Goal: Find specific page/section: Find specific page/section

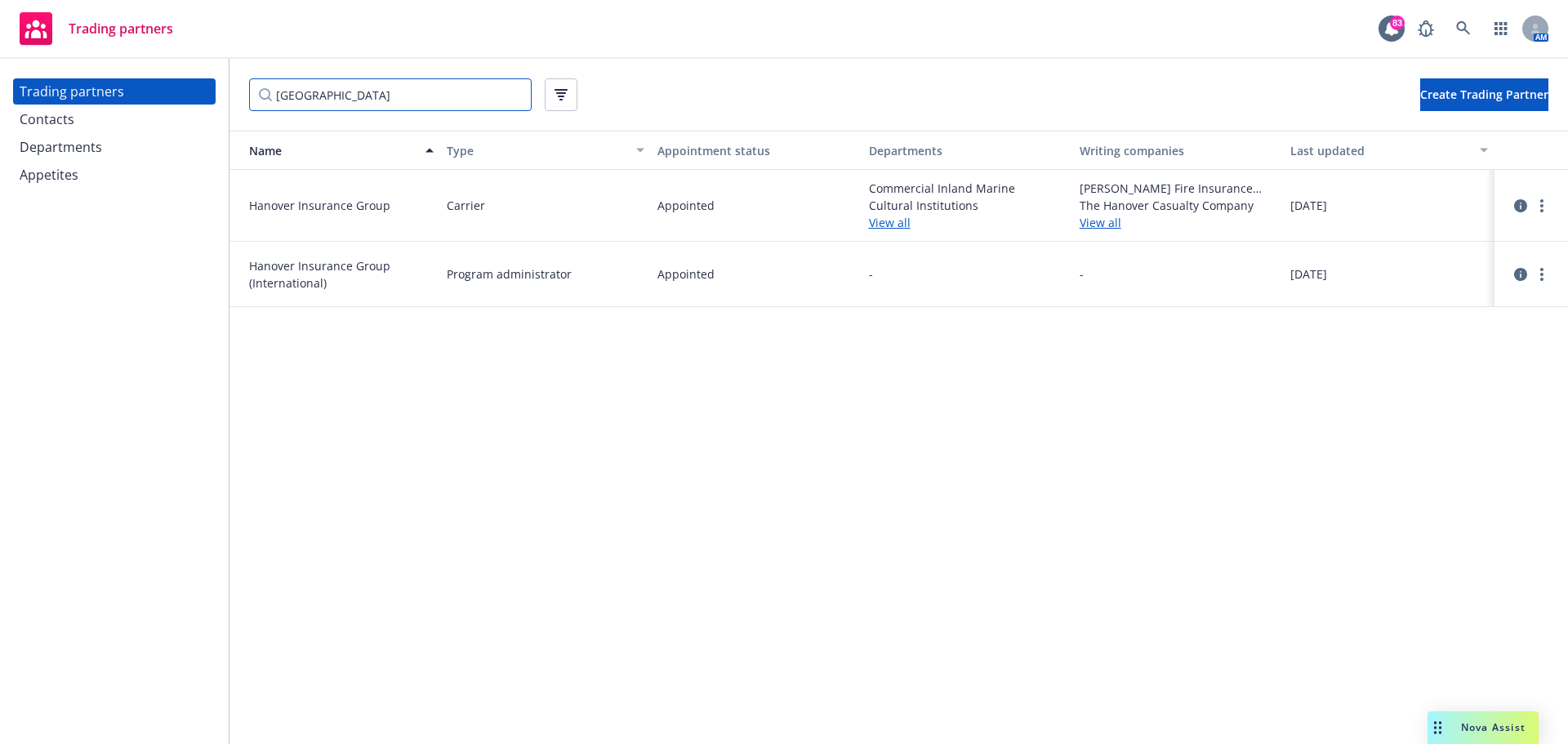
click at [371, 94] on input "[GEOGRAPHIC_DATA]" at bounding box center [390, 95] width 283 height 33
drag, startPoint x: 405, startPoint y: 105, endPoint x: -185, endPoint y: 96, distance: 590.1
click at [0, 96] on html "Trading partners 83 AM Trading partners Contacts Departments Appetites [GEOGRAP…" at bounding box center [784, 372] width 1568 height 744
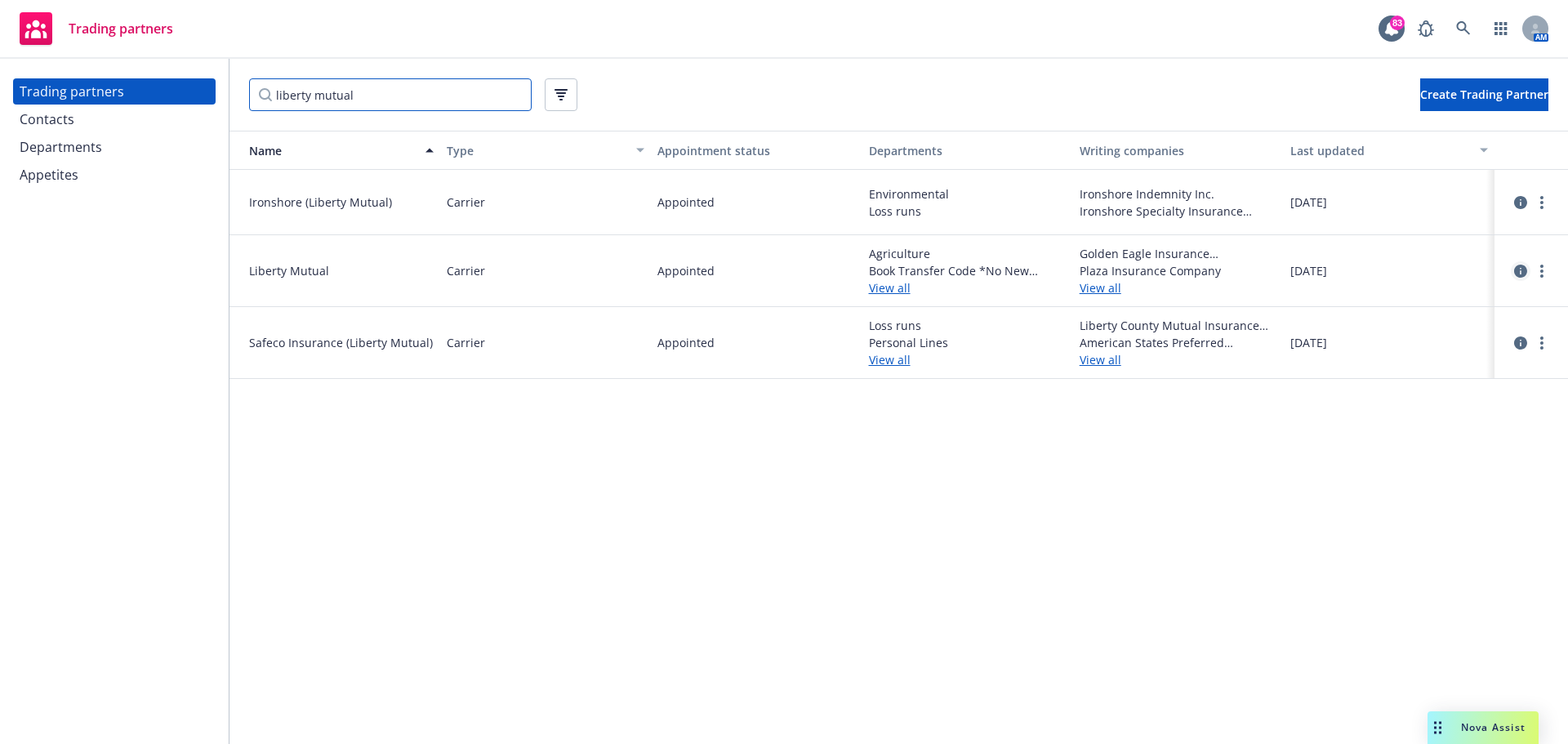
type input "liberty mutual"
click at [1519, 270] on icon "circleInformation" at bounding box center [1521, 271] width 13 height 13
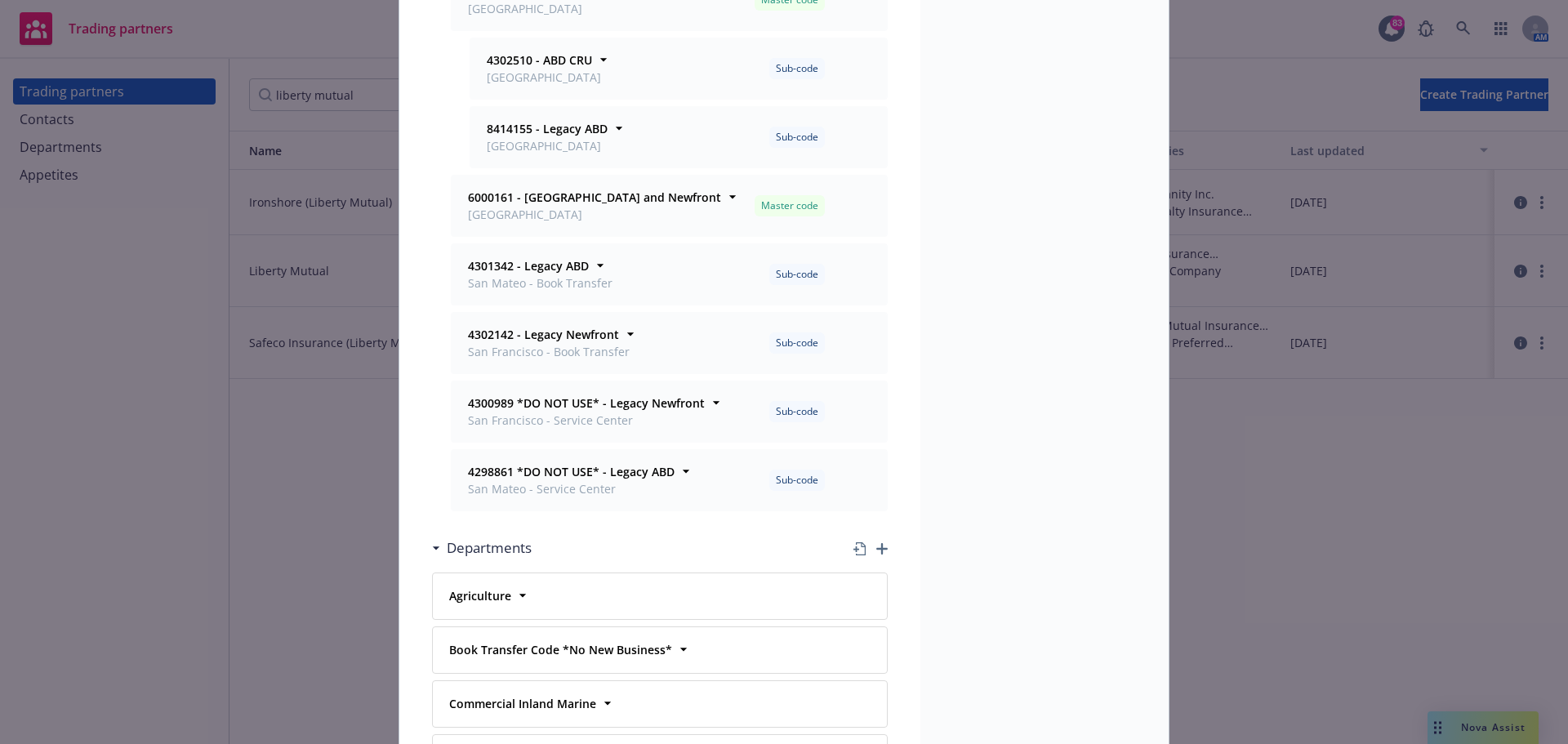
scroll to position [245, 0]
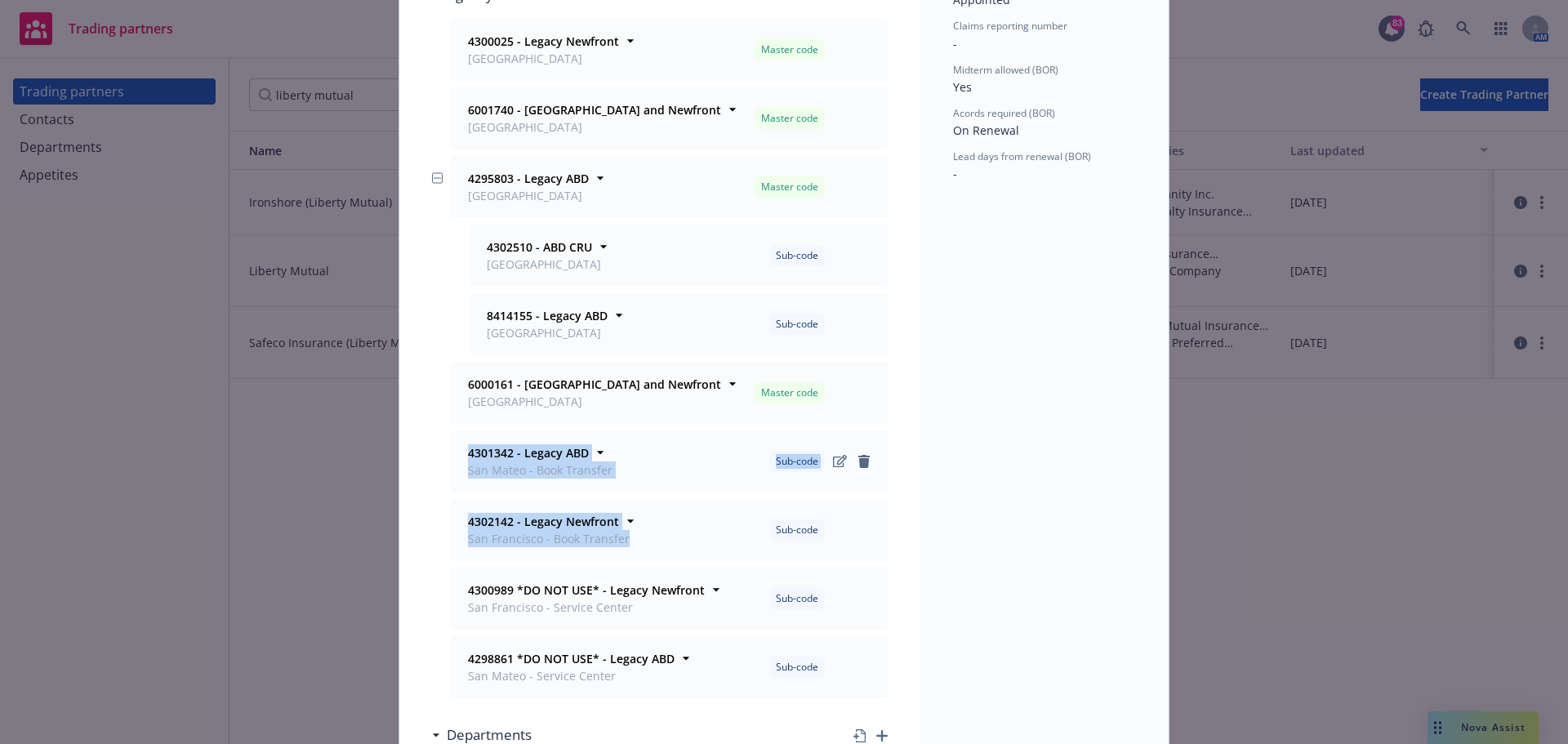
drag, startPoint x: 621, startPoint y: 536, endPoint x: 458, endPoint y: 455, distance: 182.0
click at [458, 455] on ul "4300025 - Legacy Newfront [GEOGRAPHIC_DATA] Master code Office [GEOGRAPHIC_DATA…" at bounding box center [660, 358] width 455 height 680
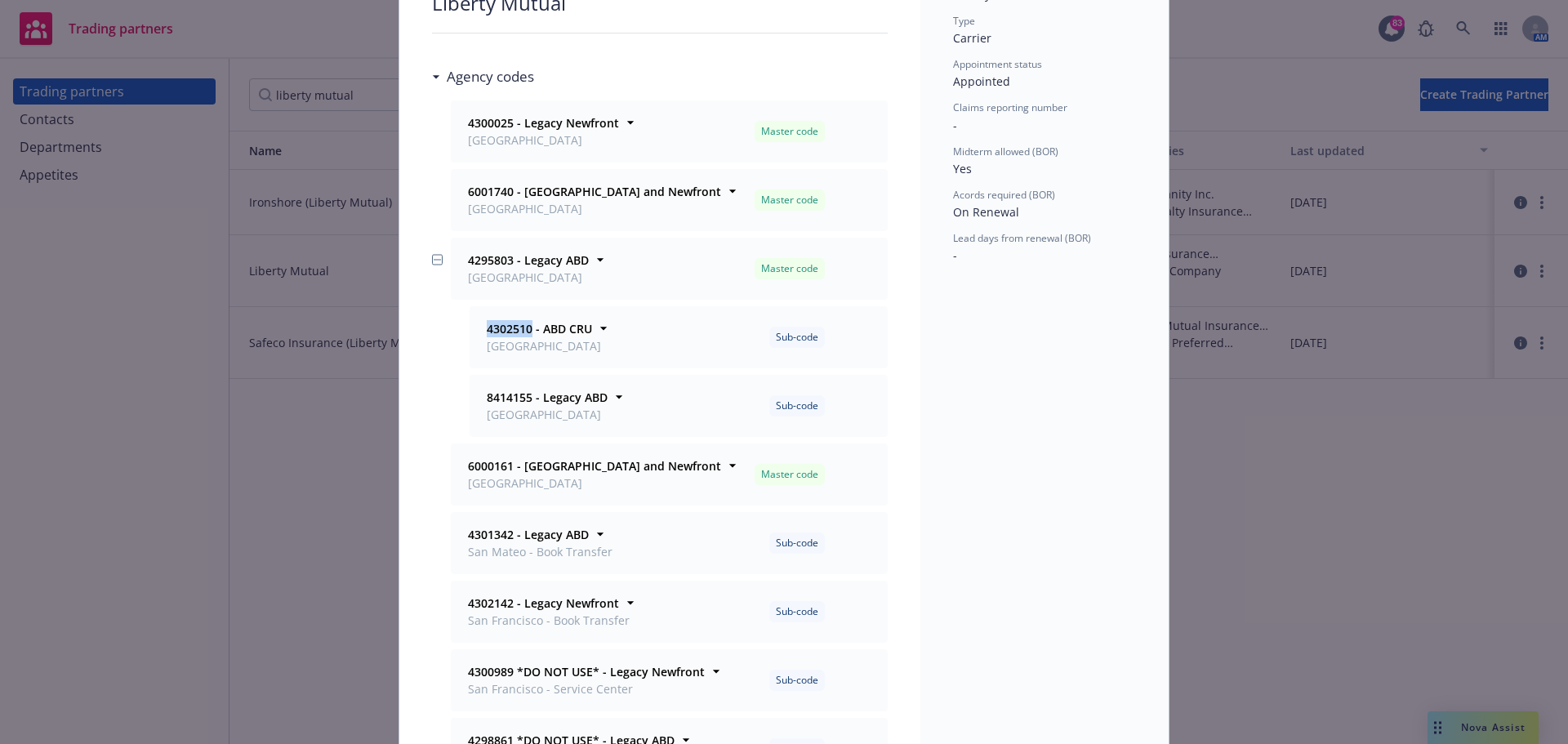
drag, startPoint x: 527, startPoint y: 330, endPoint x: 460, endPoint y: 328, distance: 67.0
click at [460, 328] on div "4302510 - [GEOGRAPHIC_DATA] Sub-code Office [GEOGRAPHIC_DATA] Notes - Departmen…" at bounding box center [670, 337] width 437 height 62
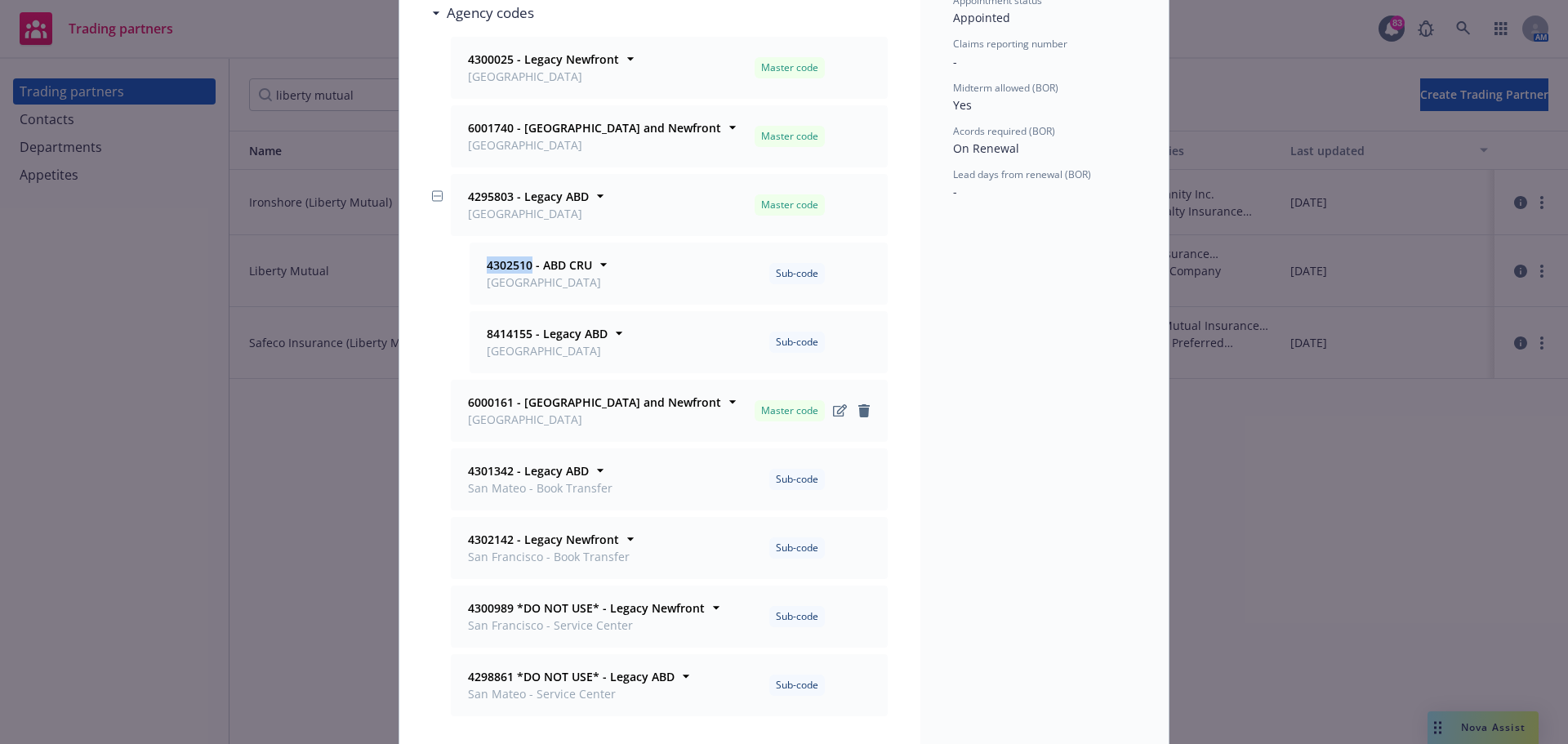
scroll to position [245, 0]
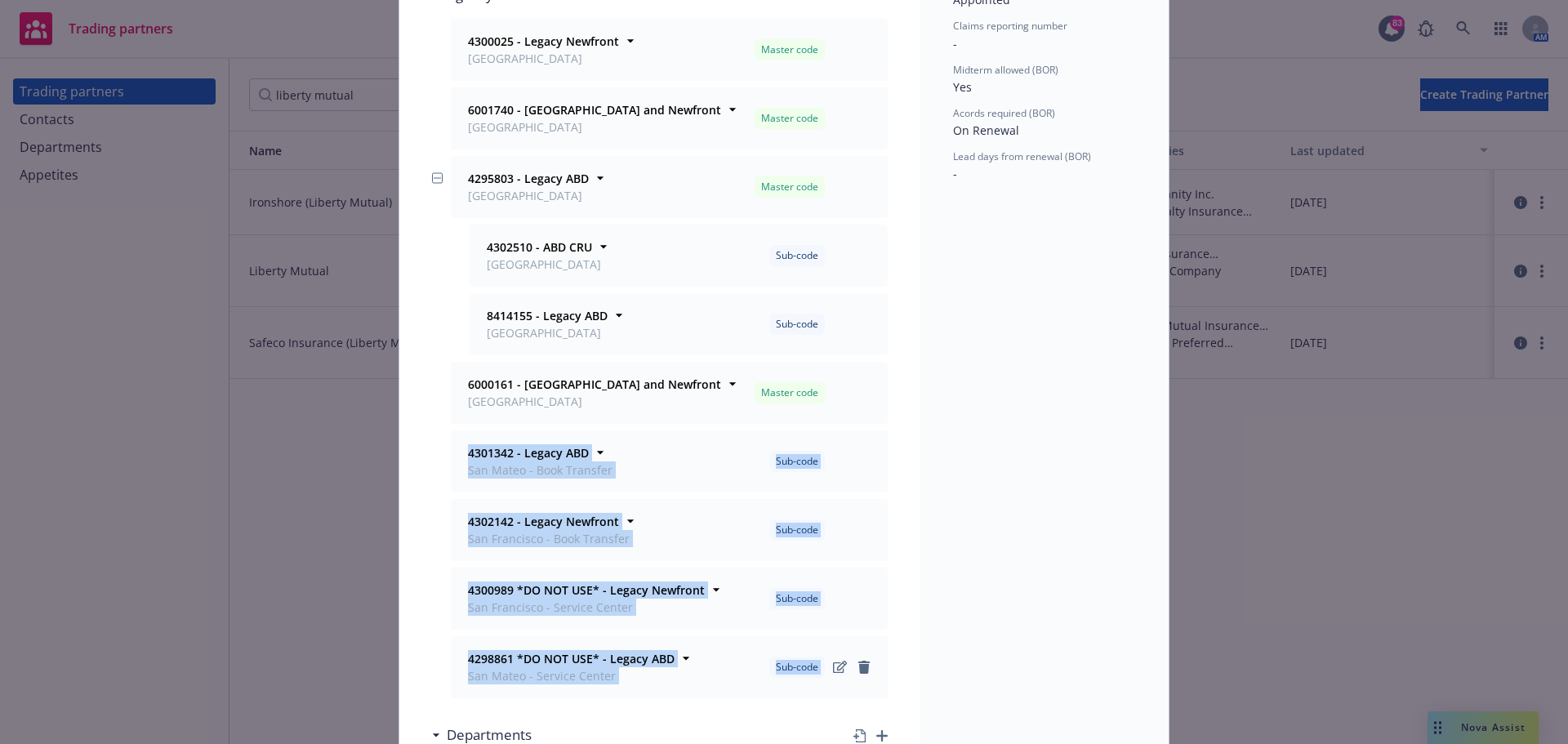
drag, startPoint x: 455, startPoint y: 455, endPoint x: 847, endPoint y: 682, distance: 453.0
click at [847, 682] on ul "4300025 - Legacy Newfront [GEOGRAPHIC_DATA] Master code Office [GEOGRAPHIC_DATA…" at bounding box center [660, 358] width 455 height 680
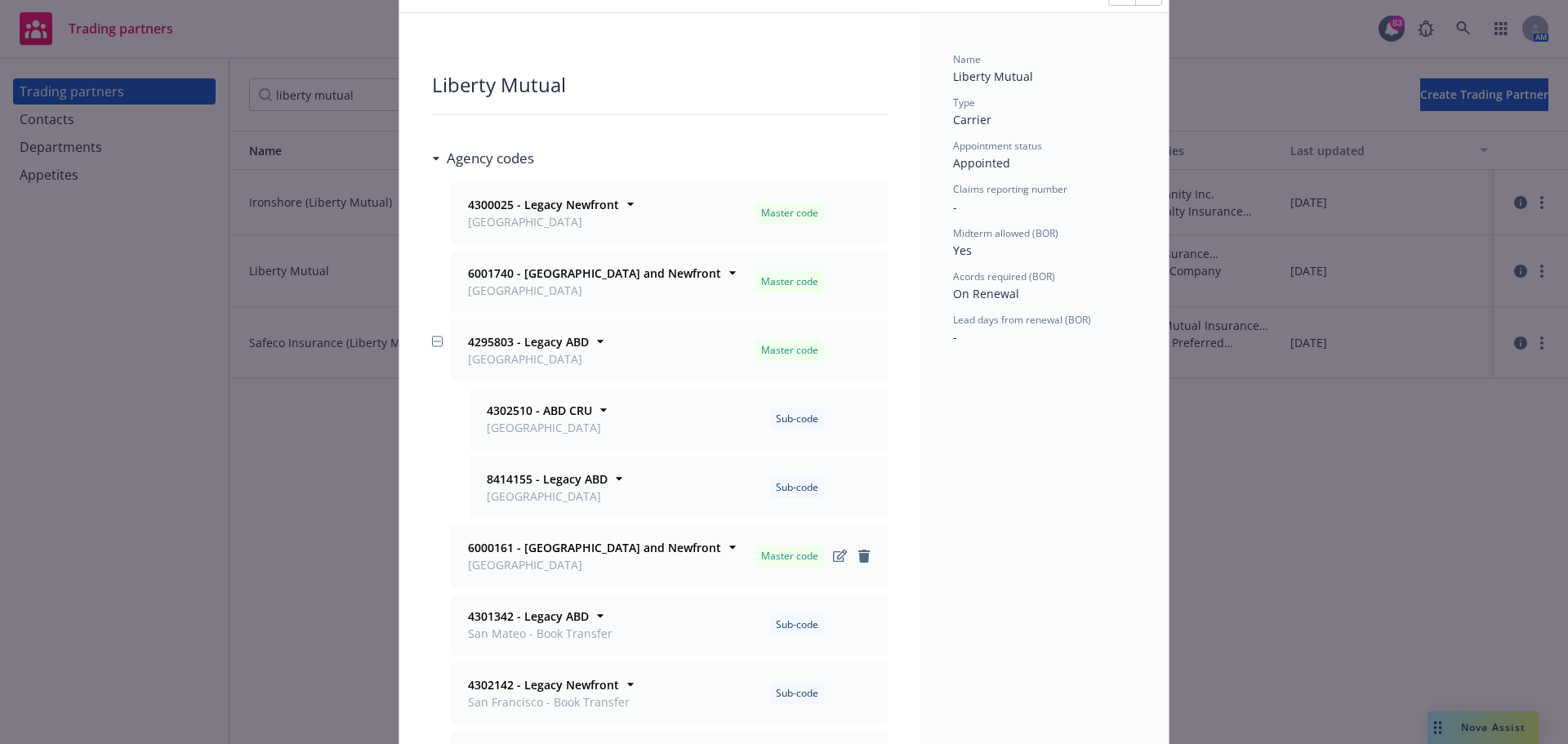
drag, startPoint x: 553, startPoint y: 562, endPoint x: 535, endPoint y: 557, distance: 18.7
click at [552, 562] on span "[GEOGRAPHIC_DATA]" at bounding box center [594, 565] width 253 height 17
click at [500, 548] on strong "6000161 - [GEOGRAPHIC_DATA] and Newfront" at bounding box center [594, 548] width 253 height 15
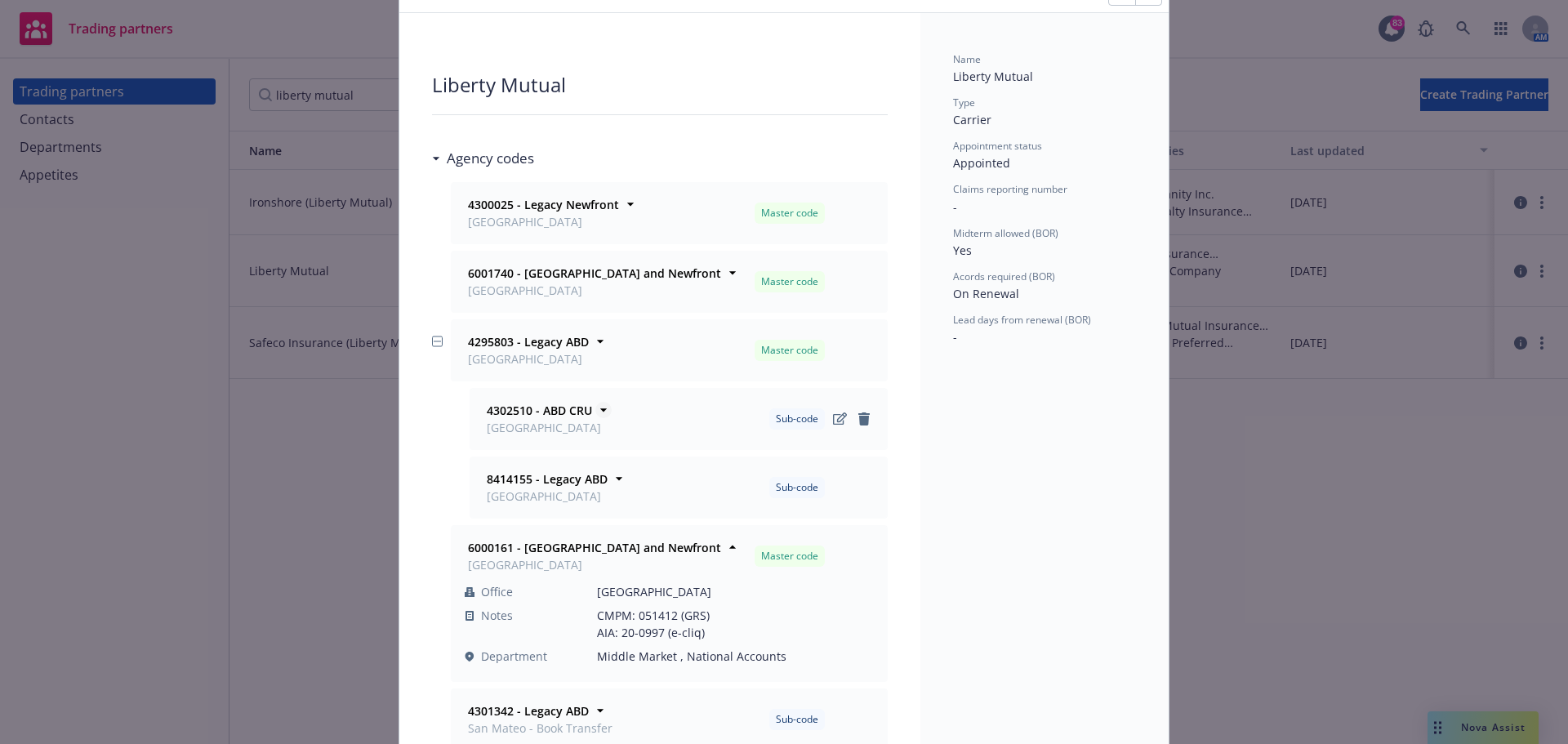
click at [504, 410] on strong "4302510 - ABD CRU" at bounding box center [539, 411] width 105 height 15
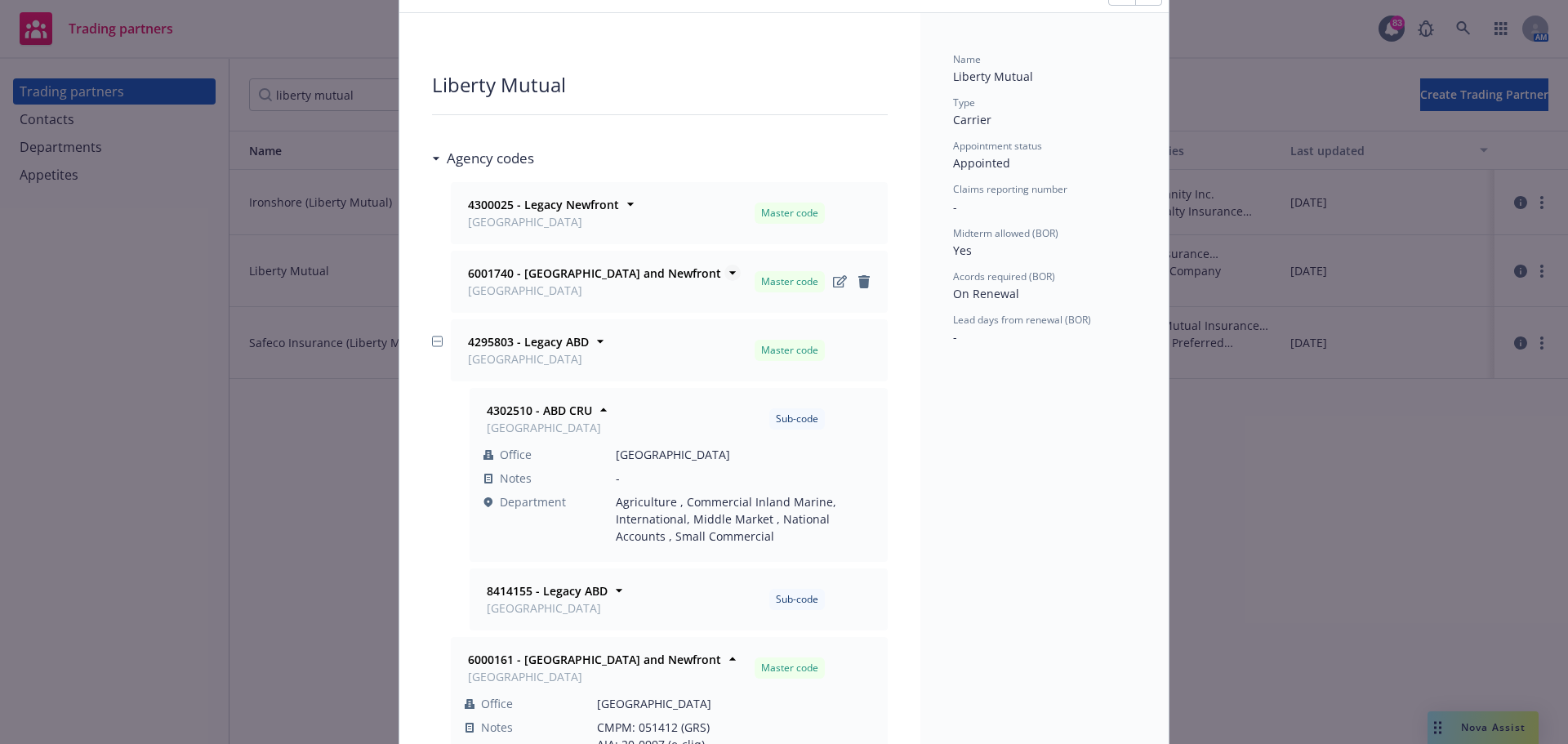
click at [474, 275] on strong "6001740 - [GEOGRAPHIC_DATA] and Newfront" at bounding box center [594, 273] width 253 height 15
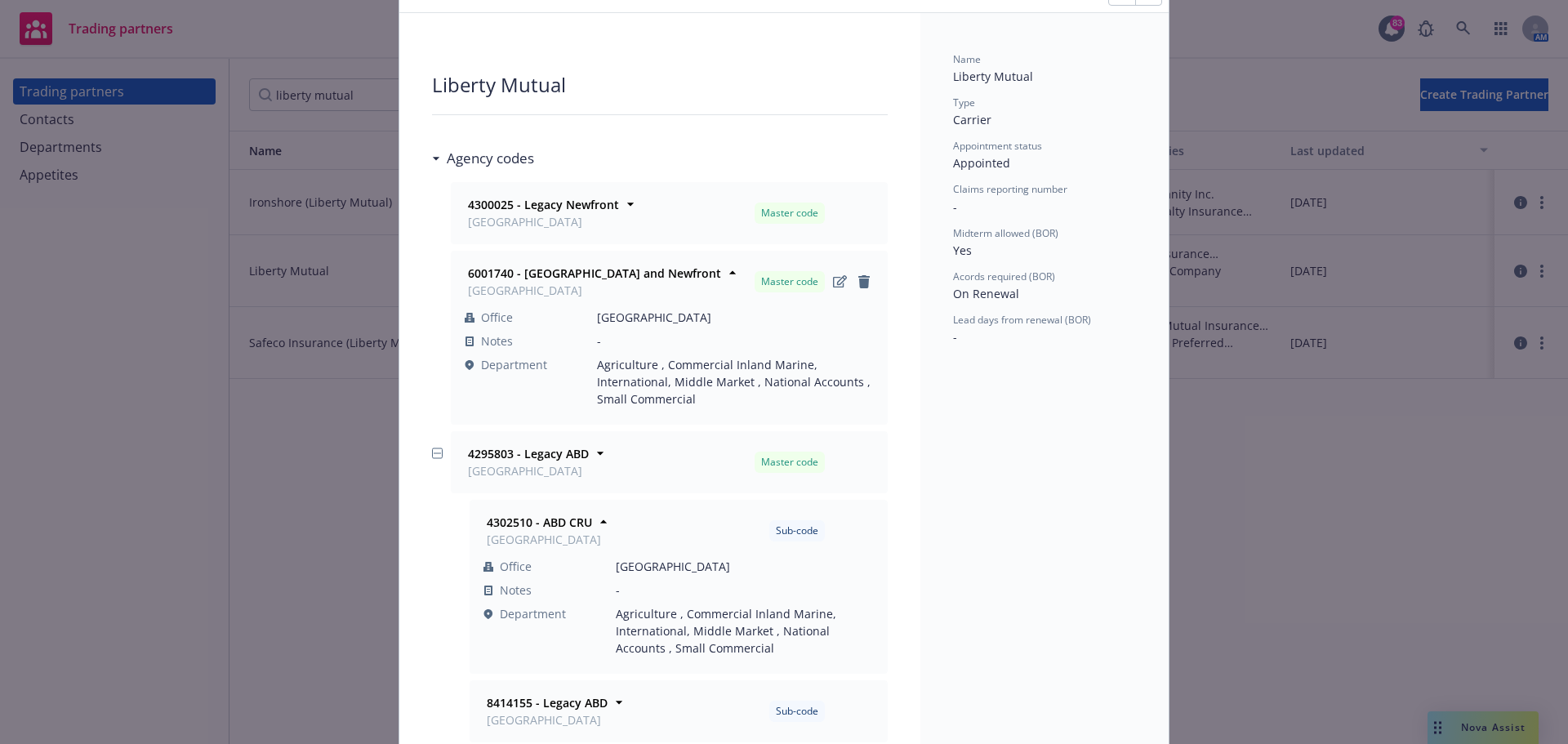
click at [465, 266] on div "6001740 - [GEOGRAPHIC_DATA] and Newfront [GEOGRAPHIC_DATA]" at bounding box center [593, 282] width 257 height 35
click at [474, 269] on strong "6001740 - [GEOGRAPHIC_DATA] and Newfront" at bounding box center [594, 273] width 253 height 15
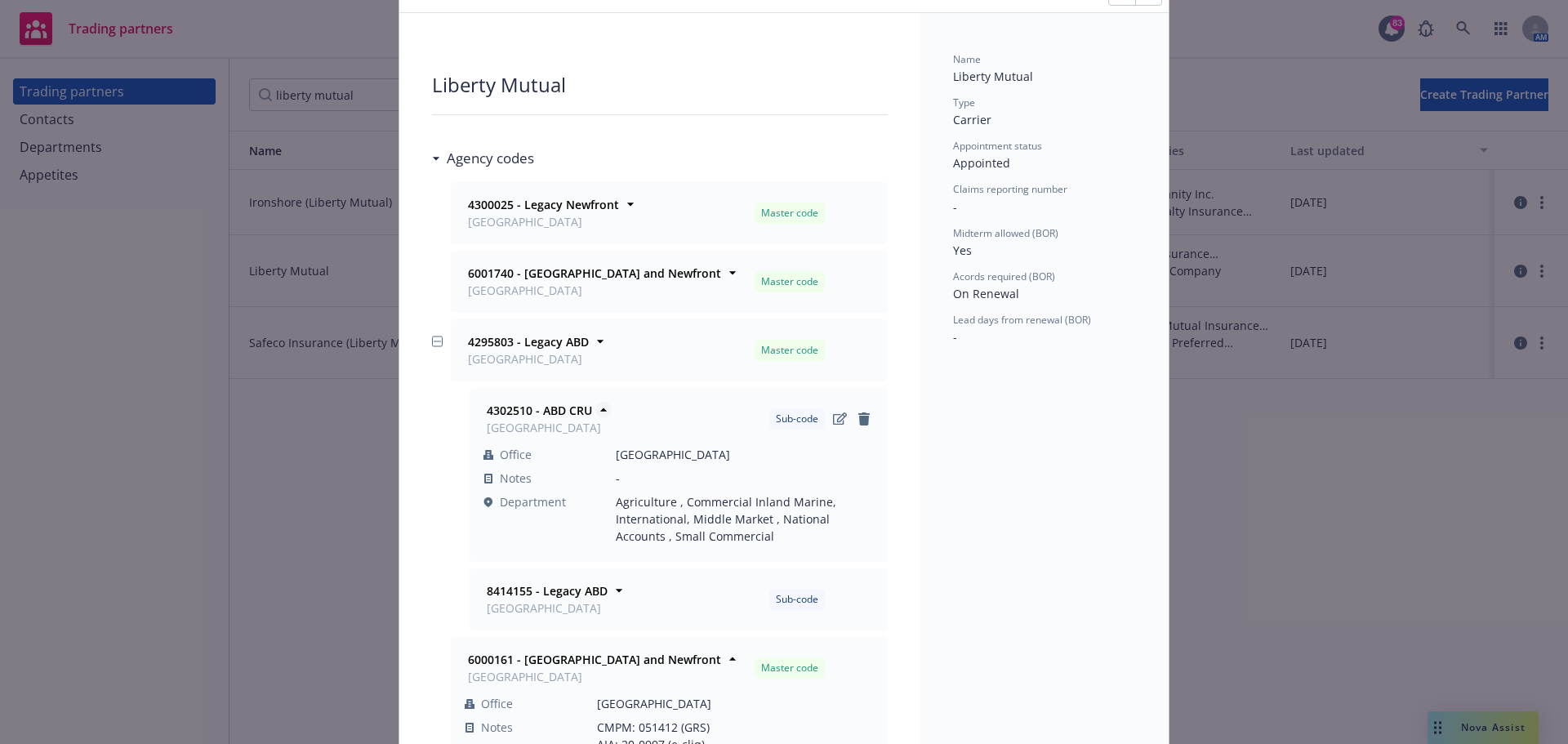
click at [516, 411] on strong "4302510 - ABD CRU" at bounding box center [539, 411] width 105 height 15
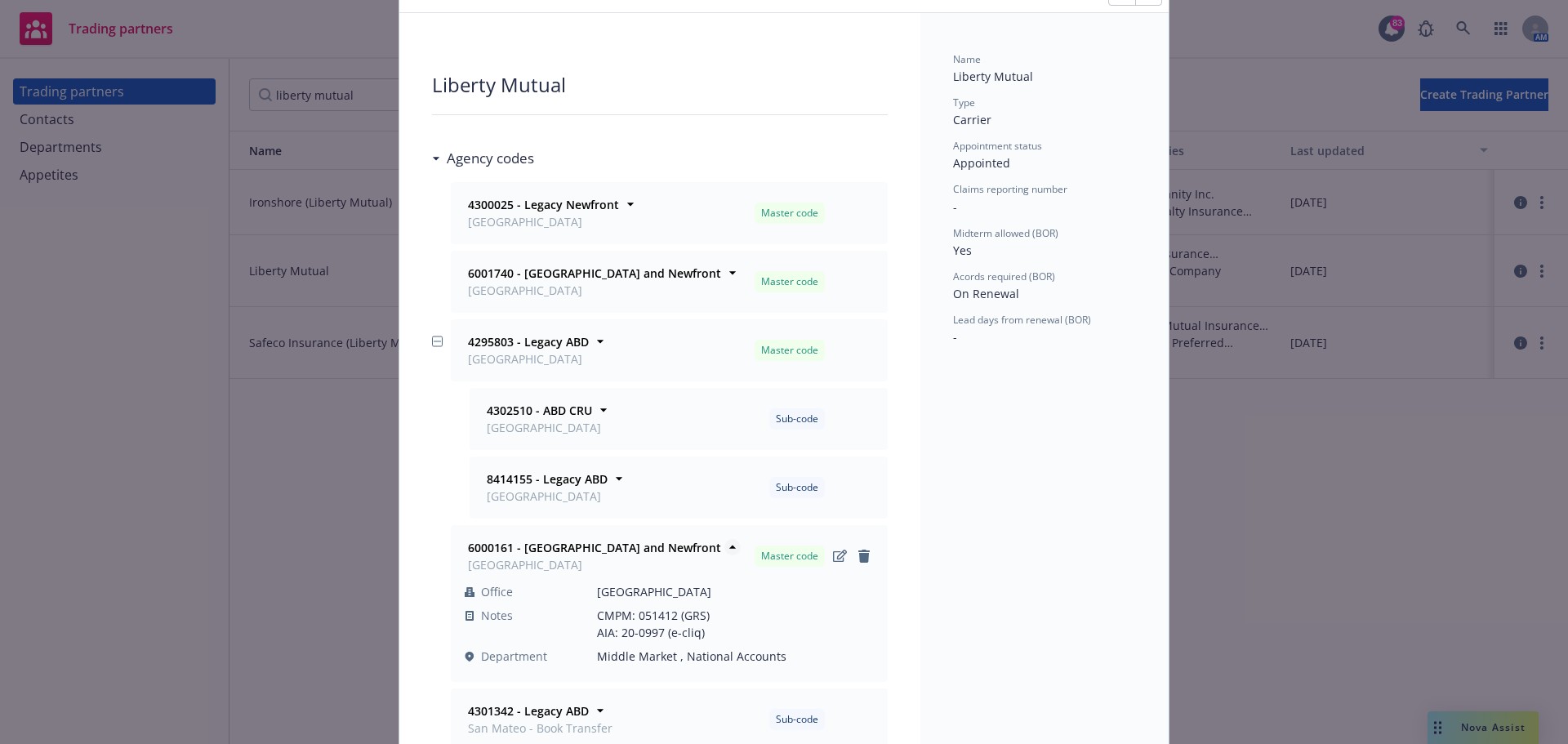
click at [530, 544] on strong "6000161 - [GEOGRAPHIC_DATA] and Newfront" at bounding box center [594, 548] width 253 height 15
